Goal: Navigation & Orientation: Find specific page/section

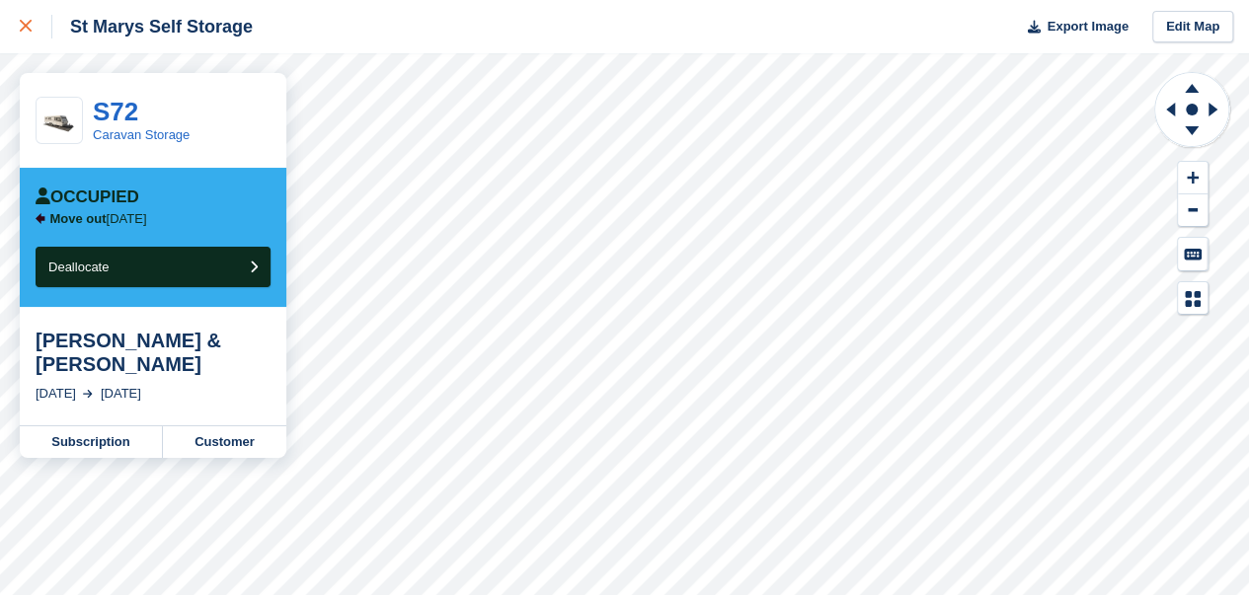
click at [26, 27] on icon at bounding box center [26, 26] width 12 height 12
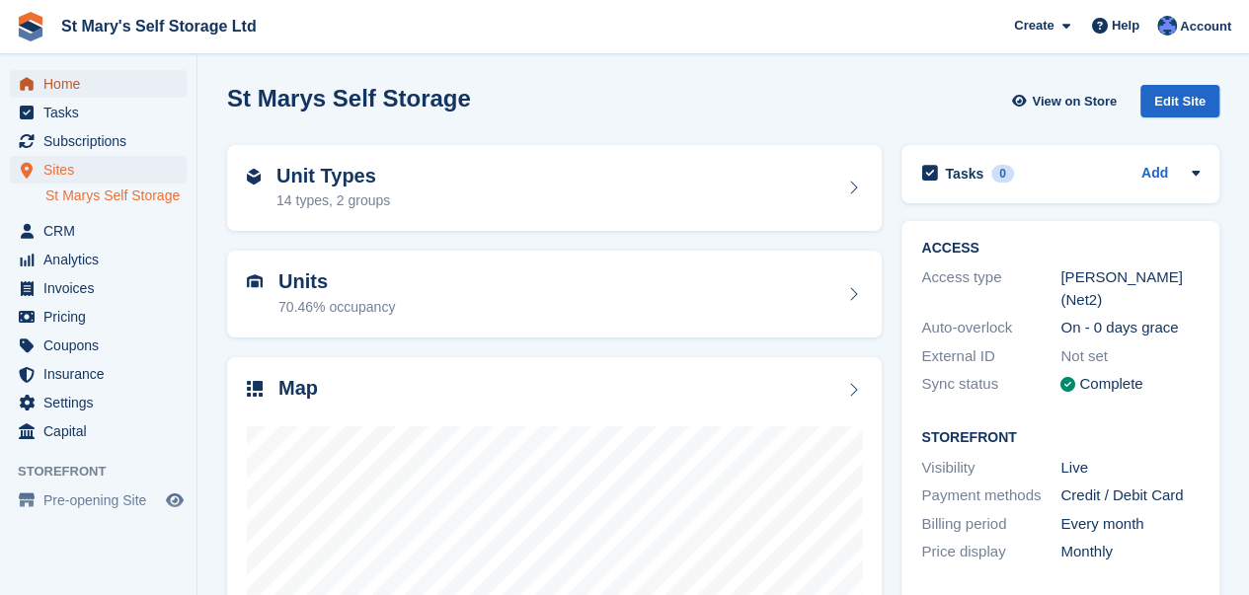
click at [63, 79] on span "Home" at bounding box center [102, 84] width 118 height 28
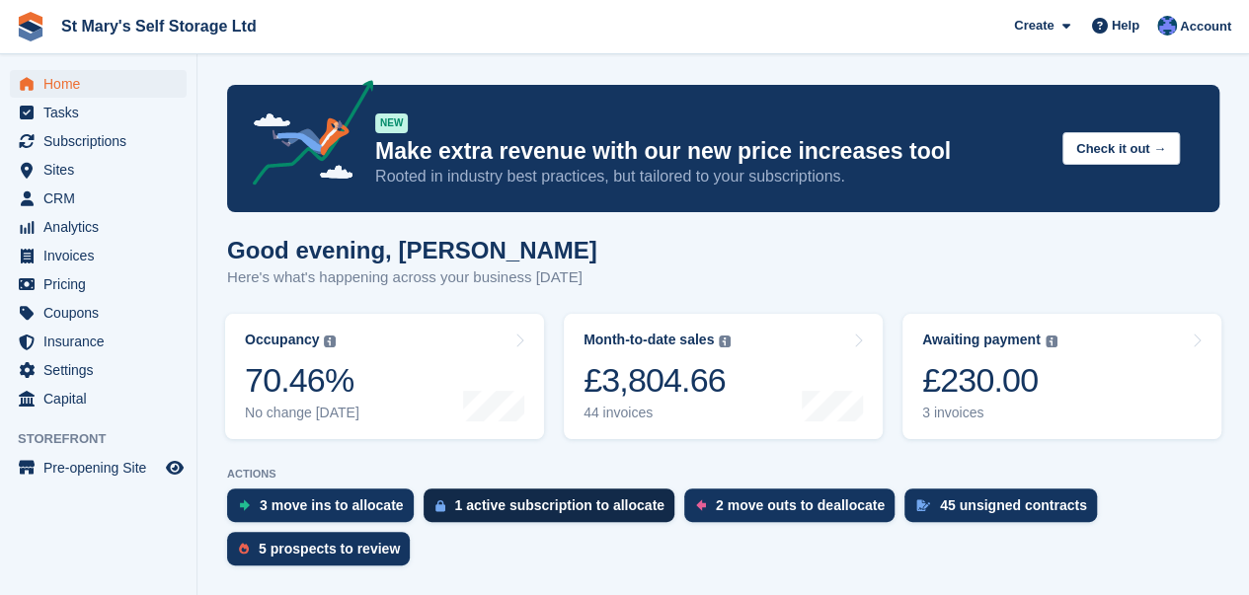
click at [544, 506] on div "1 active subscription to allocate" at bounding box center [559, 505] width 209 height 16
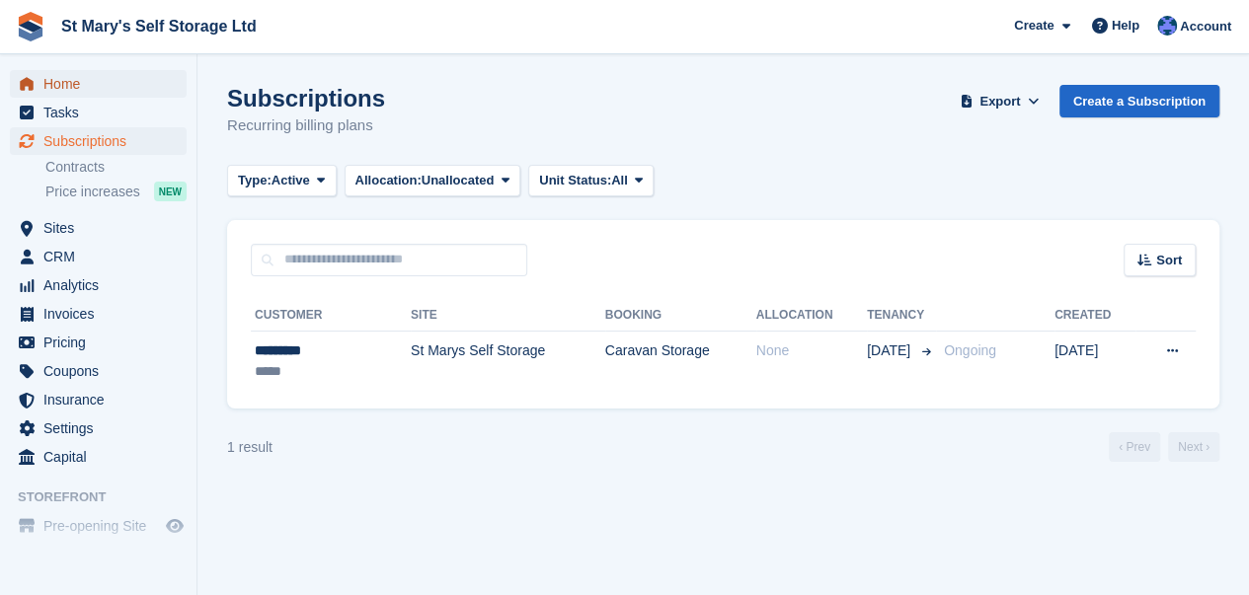
click at [68, 86] on span "Home" at bounding box center [102, 84] width 118 height 28
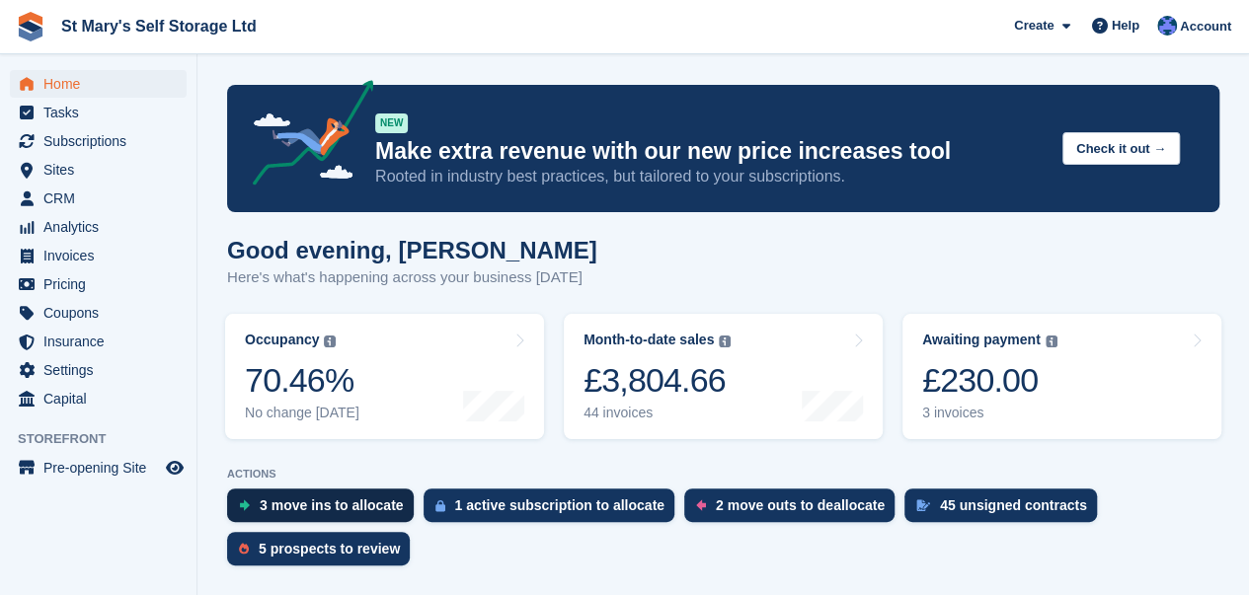
click at [340, 513] on div "3 move ins to allocate" at bounding box center [332, 505] width 144 height 16
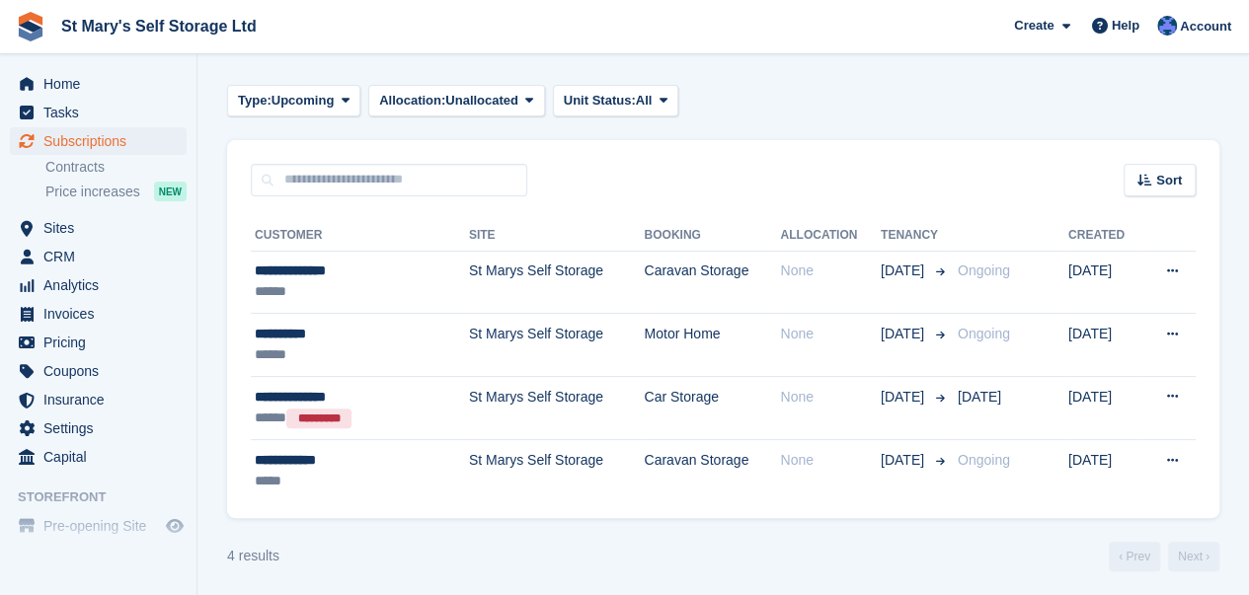
scroll to position [84, 0]
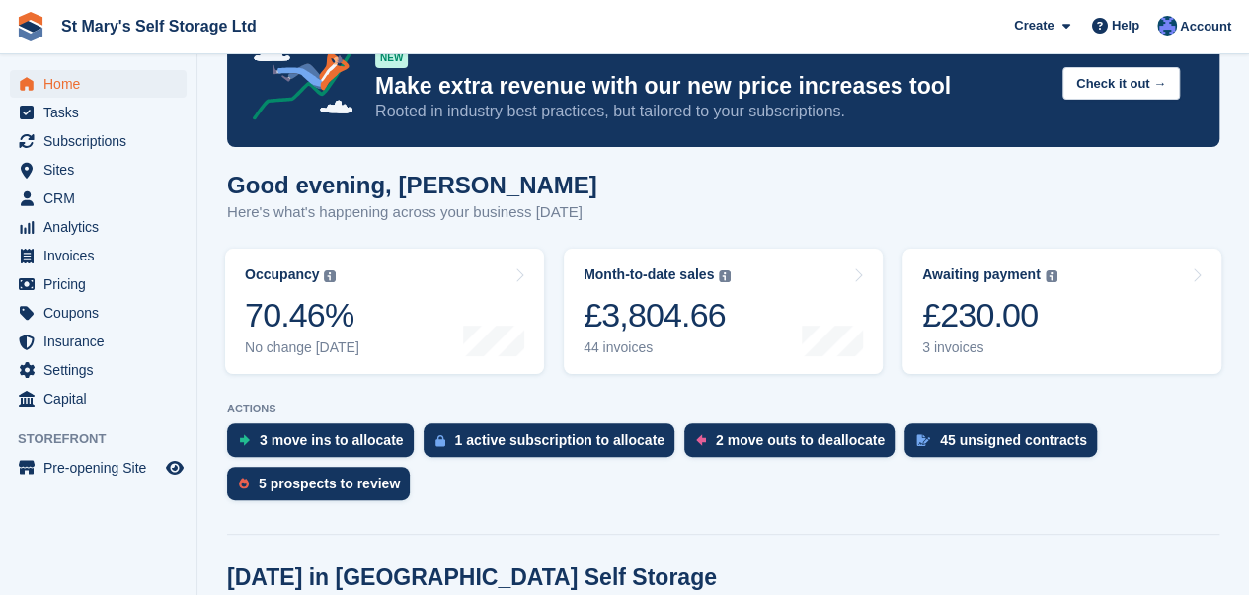
scroll to position [67, 0]
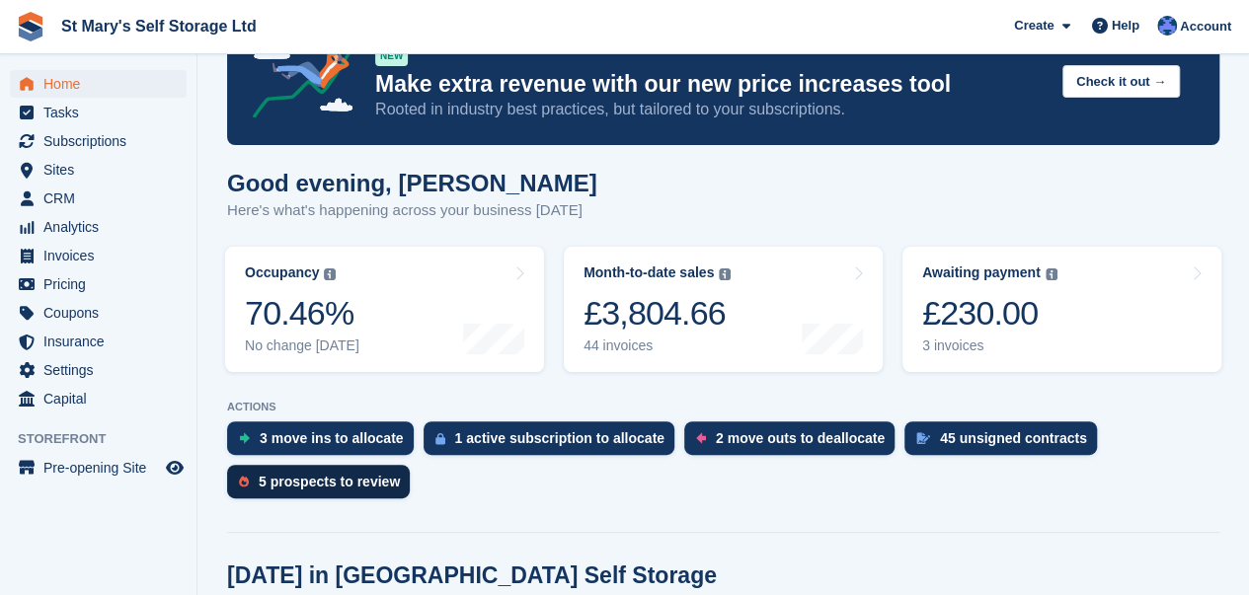
click at [290, 483] on div "5 prospects to review" at bounding box center [329, 482] width 141 height 16
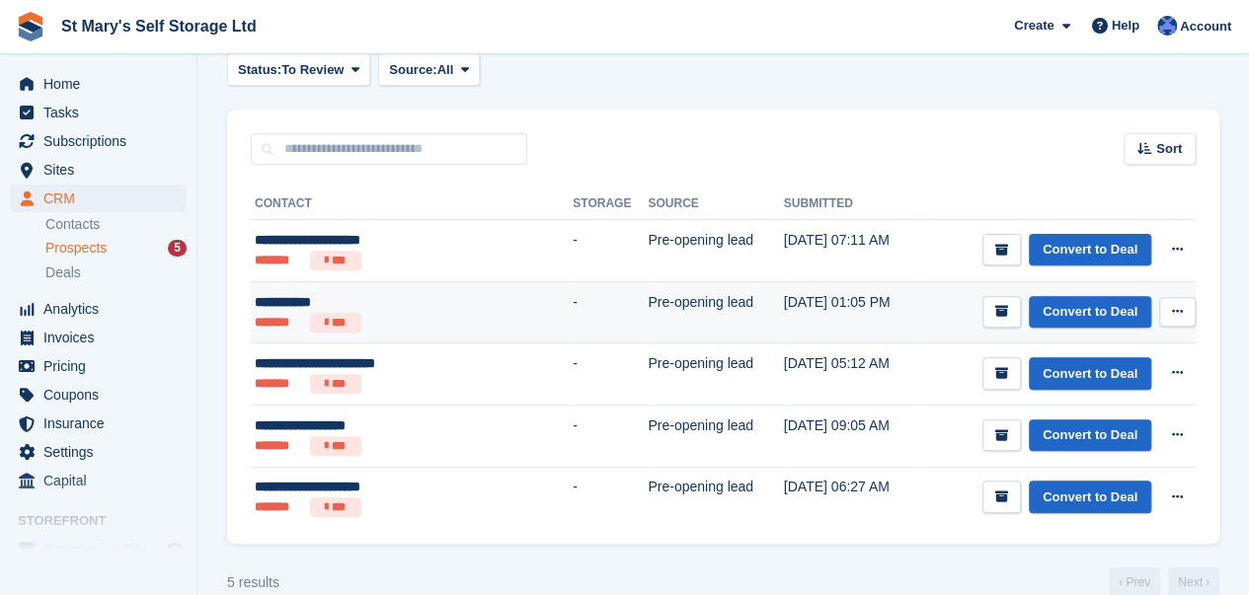
scroll to position [224, 0]
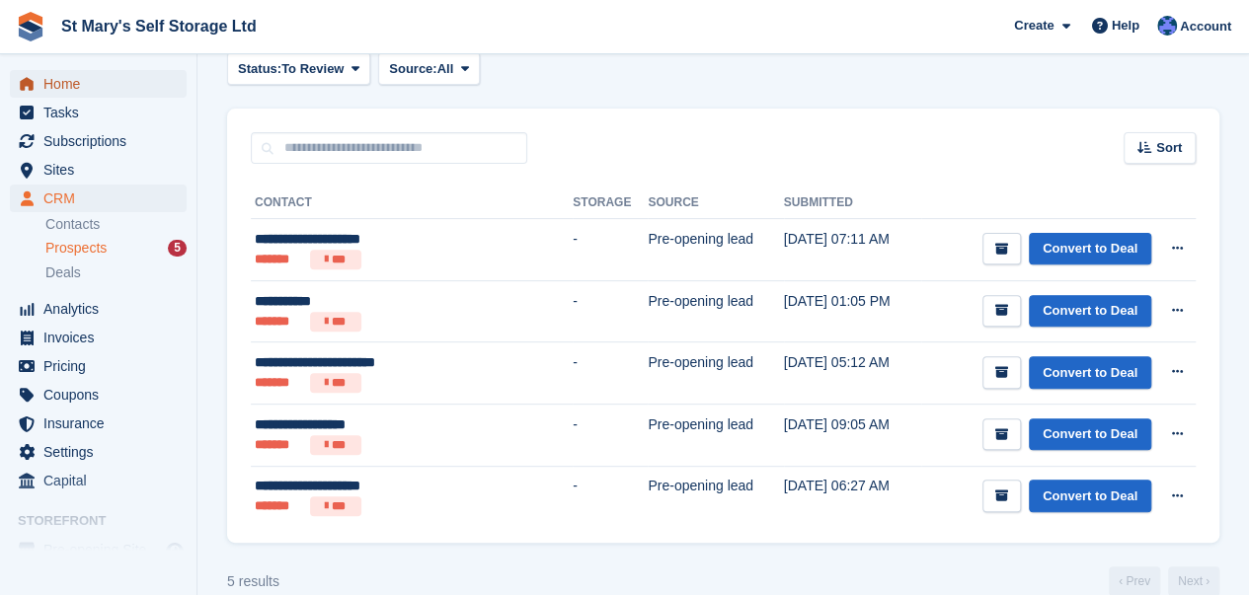
click at [84, 89] on span "Home" at bounding box center [102, 84] width 118 height 28
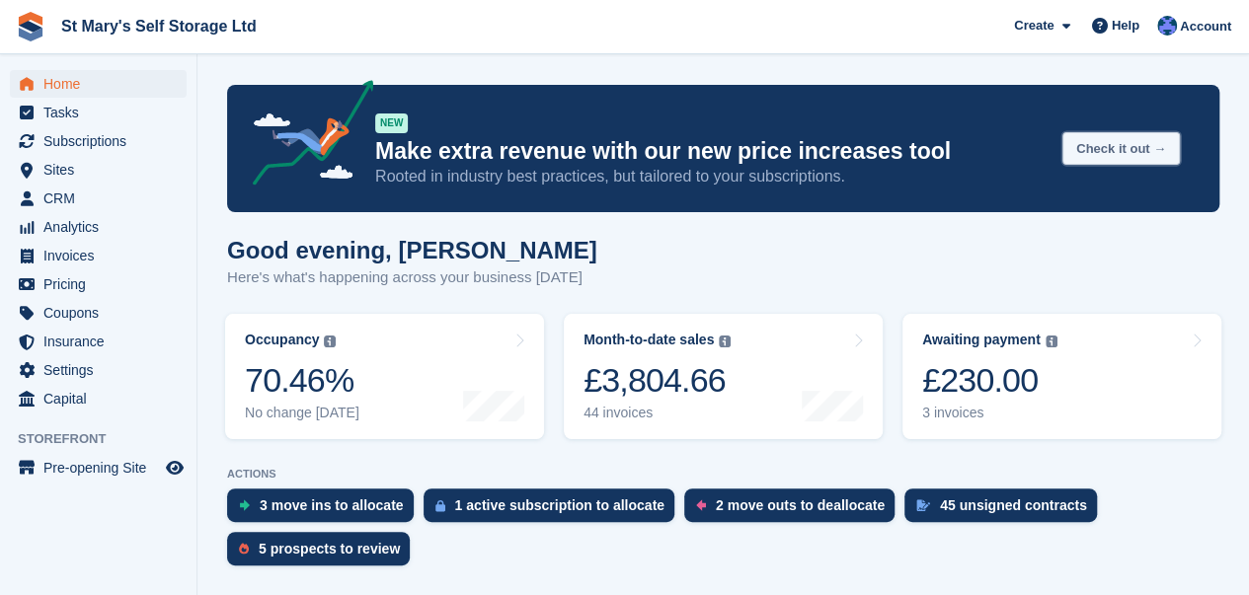
click at [1128, 141] on button "Check it out →" at bounding box center [1120, 148] width 117 height 33
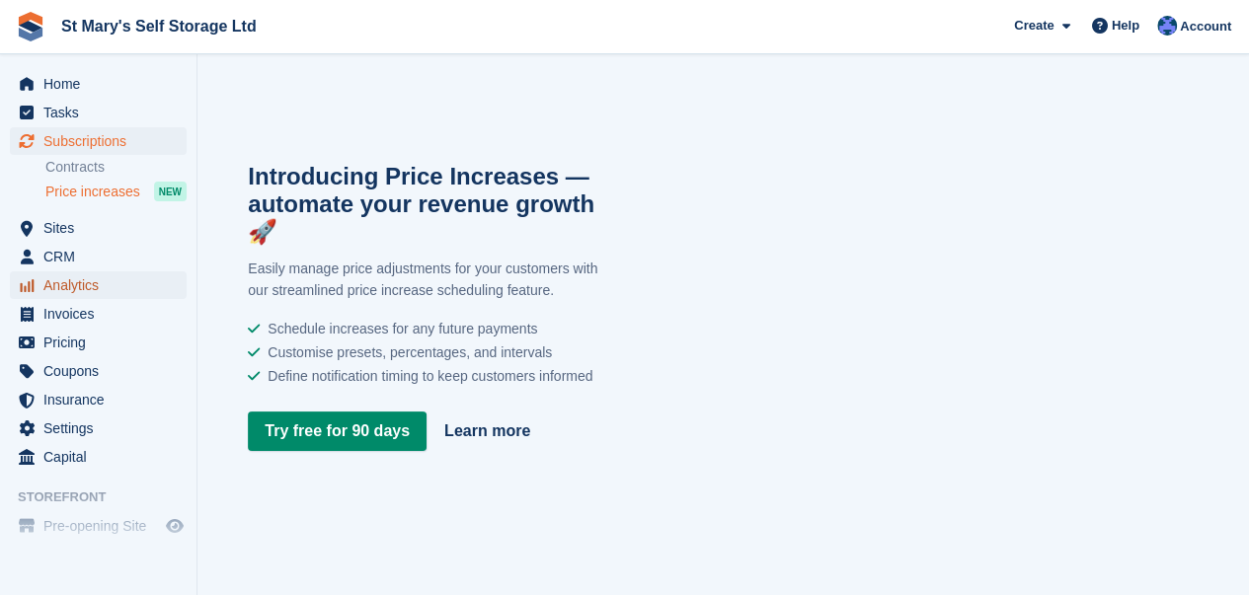
click at [93, 298] on span "Analytics" at bounding box center [102, 285] width 118 height 28
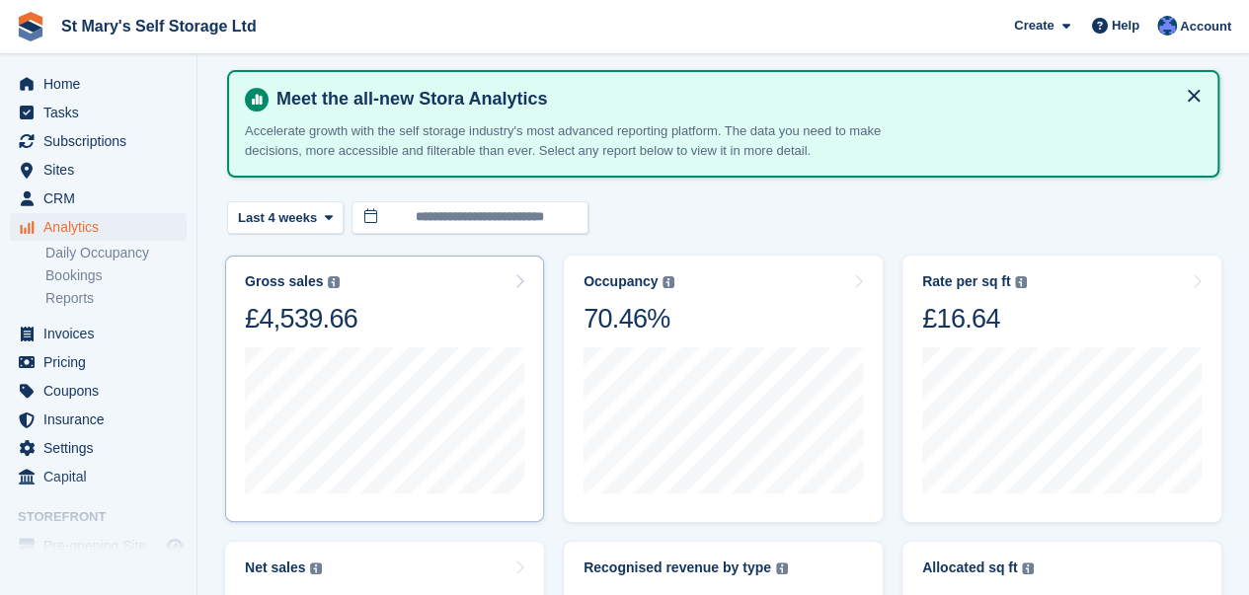
scroll to position [80, 0]
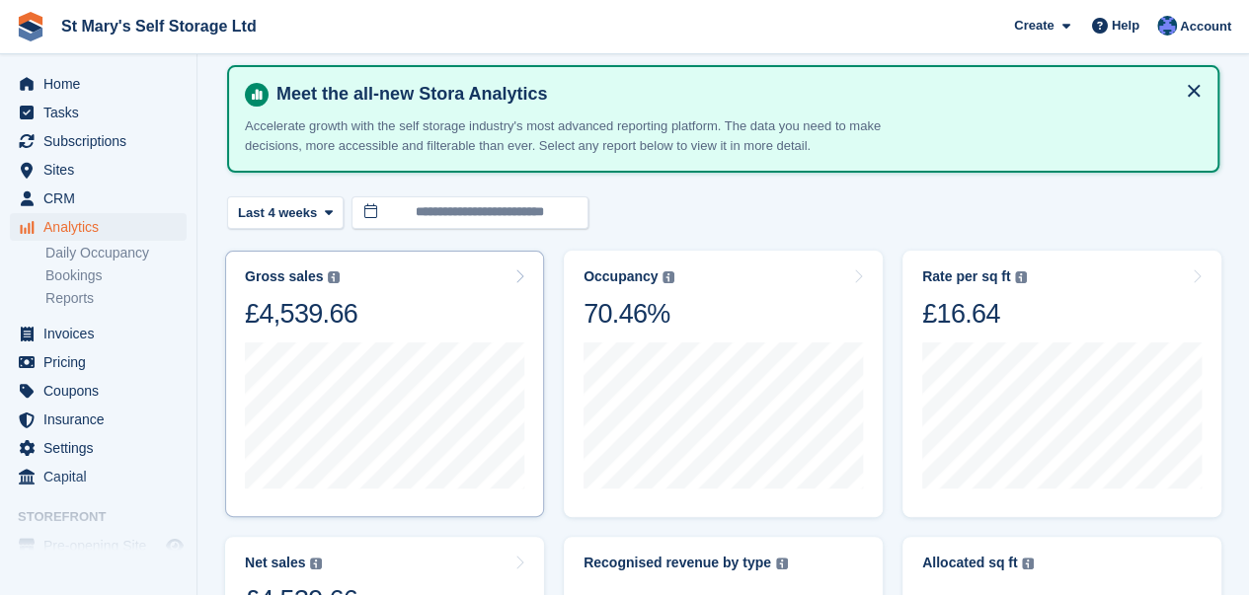
click at [436, 291] on div "Gross sales The sum of all finalised invoices, after discount and including tax…" at bounding box center [384, 299] width 279 height 62
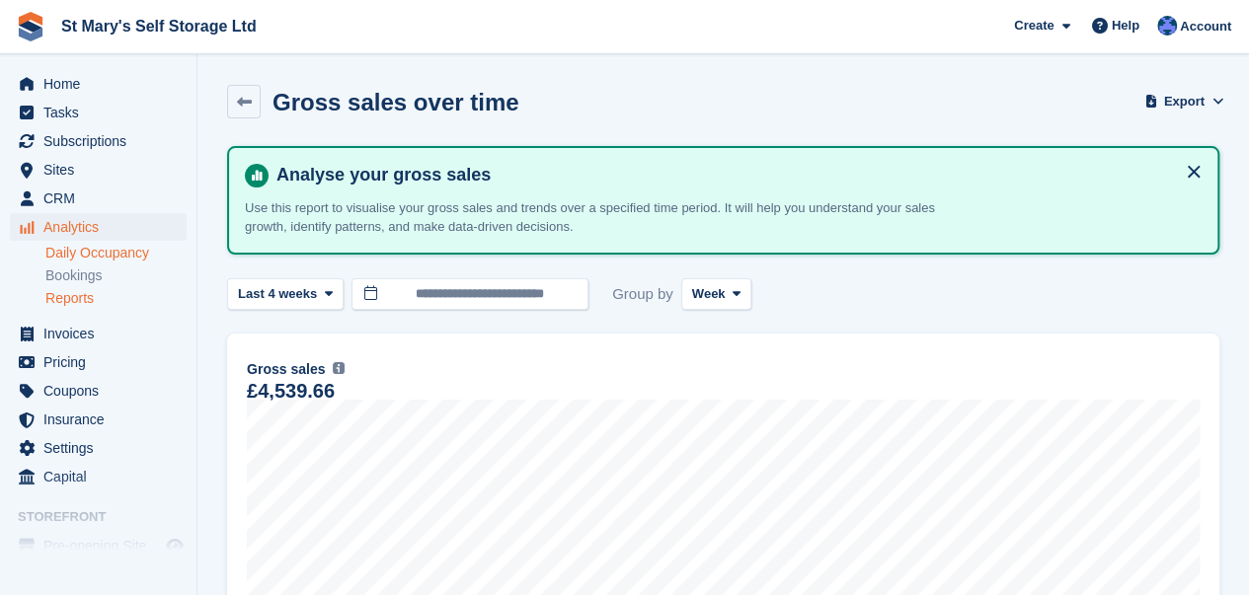
click at [90, 254] on link "Daily Occupancy" at bounding box center [115, 253] width 141 height 19
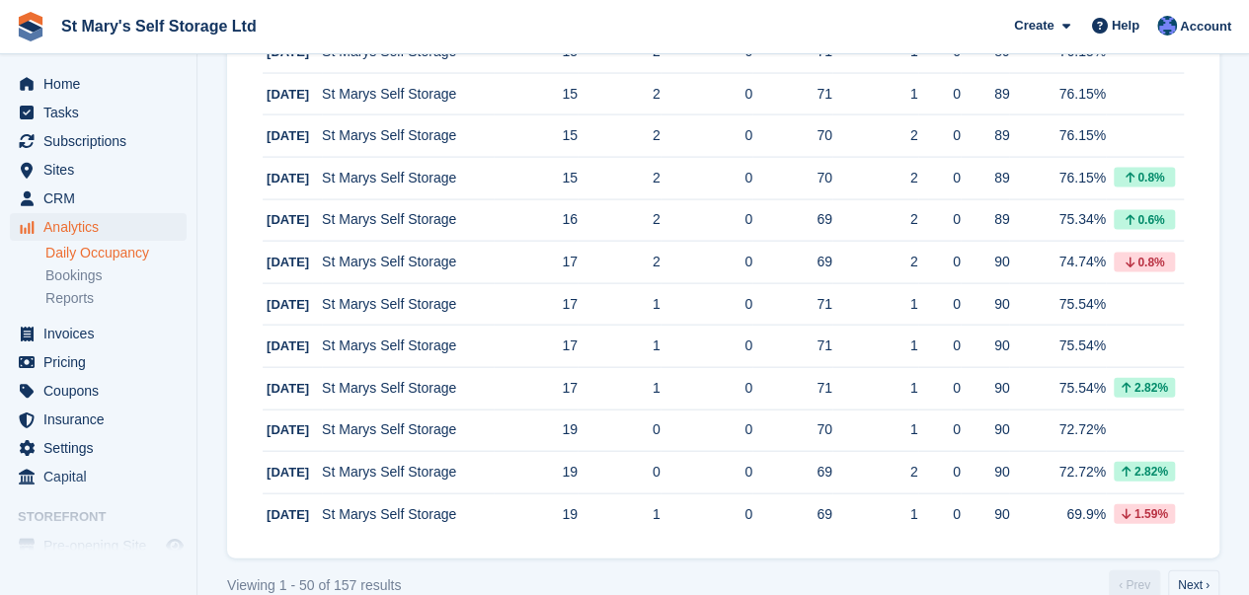
scroll to position [2028, 0]
